Goal: Information Seeking & Learning: Learn about a topic

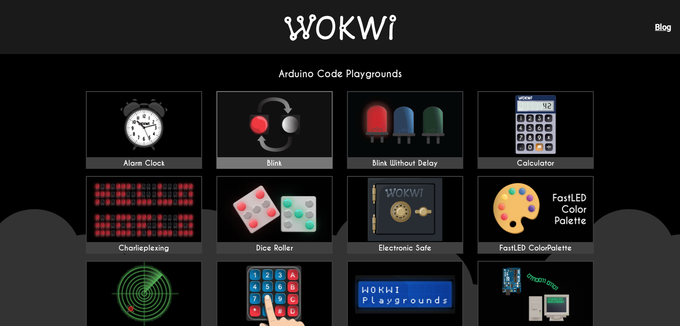
click at [294, 113] on img at bounding box center [274, 124] width 114 height 65
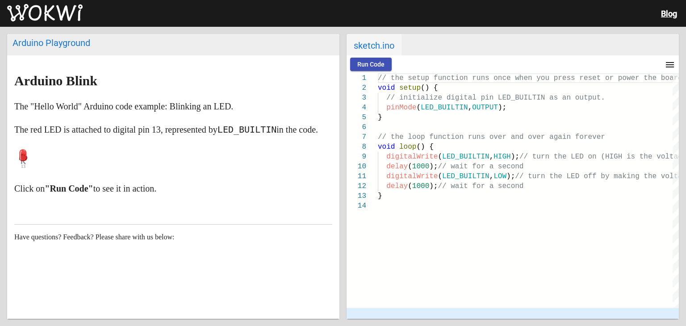
click at [372, 62] on span "Run Code" at bounding box center [370, 64] width 27 height 7
click at [411, 61] on span "Stop" at bounding box center [409, 64] width 13 height 7
